Goal: Find specific page/section: Find specific page/section

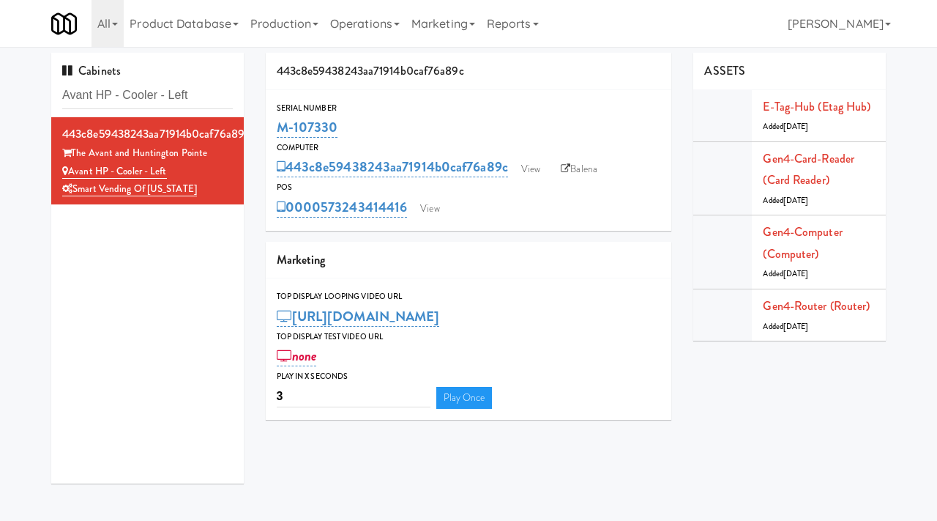
click at [389, 24] on link "Operations" at bounding box center [364, 23] width 81 height 47
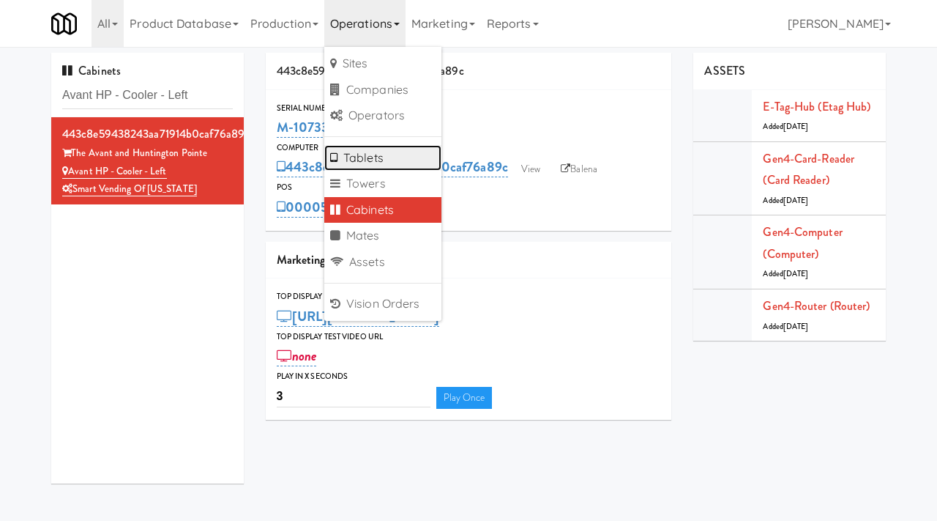
click at [362, 160] on link "Tablets" at bounding box center [382, 158] width 117 height 26
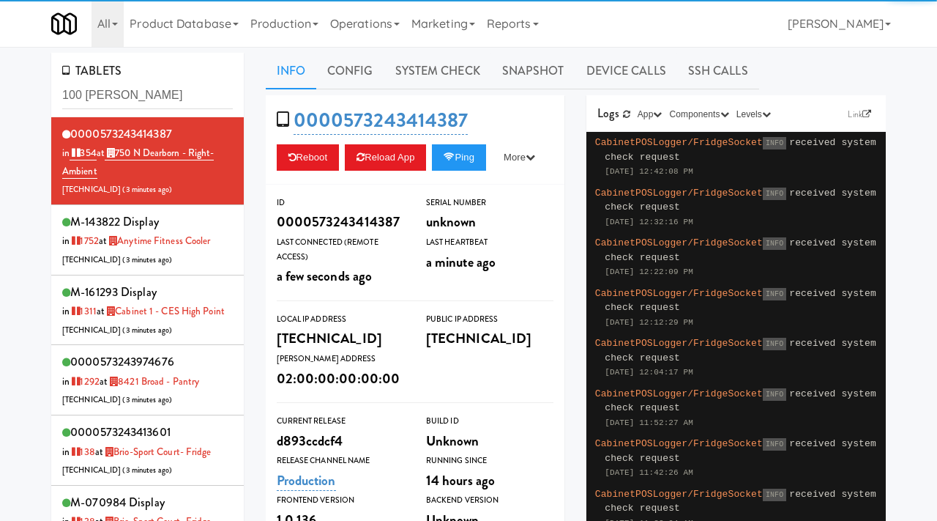
type input "100 [PERSON_NAME]"
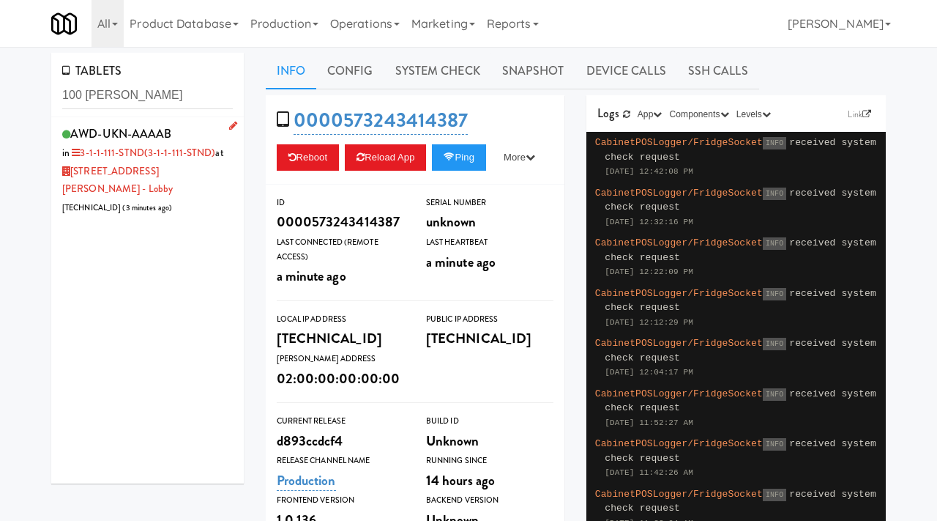
click at [182, 180] on div "AWD-UKN-AAAAB in 3-1-1-111-STND (3-1-1-111-STND) at [STREET_ADDRESS][PERSON_NAM…" at bounding box center [147, 170] width 171 height 94
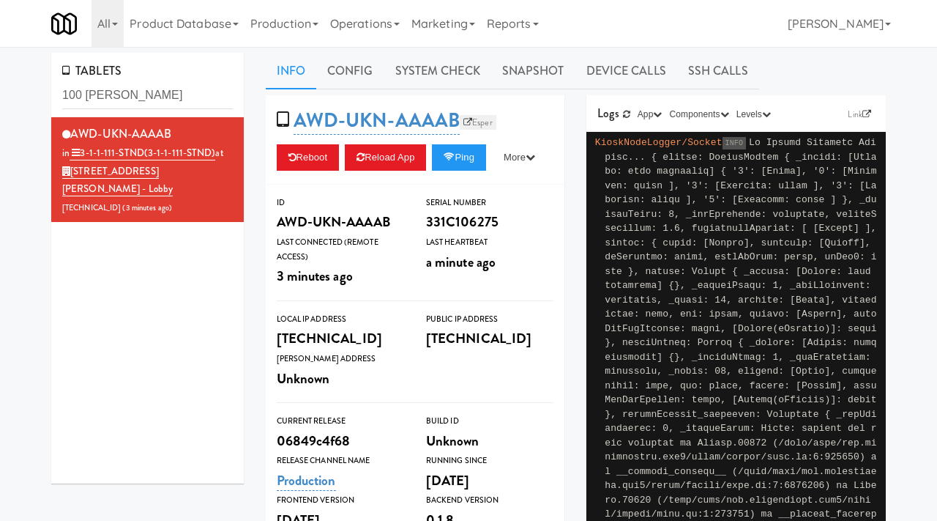
click at [482, 129] on link "Esper" at bounding box center [478, 122] width 37 height 15
